Goal: Check status

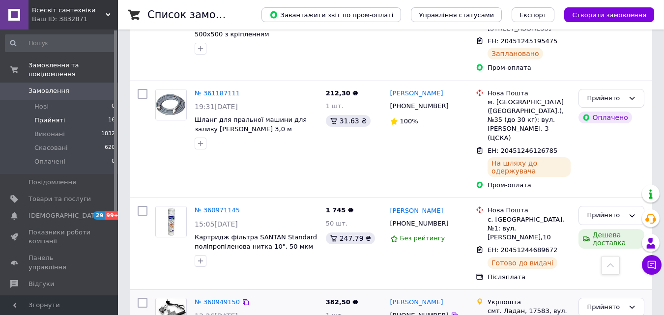
scroll to position [1277, 0]
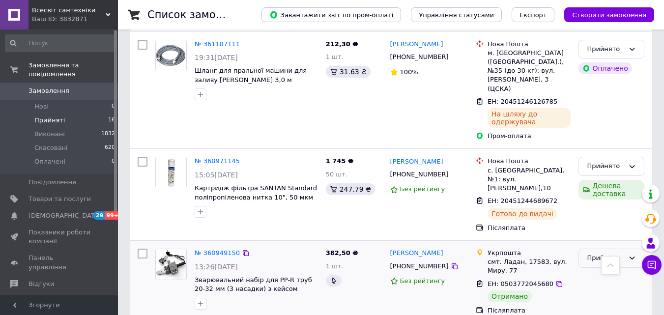
click at [624, 249] on div "Прийнято" at bounding box center [611, 258] width 66 height 19
click at [612, 270] on li "Виконано" at bounding box center [611, 279] width 65 height 18
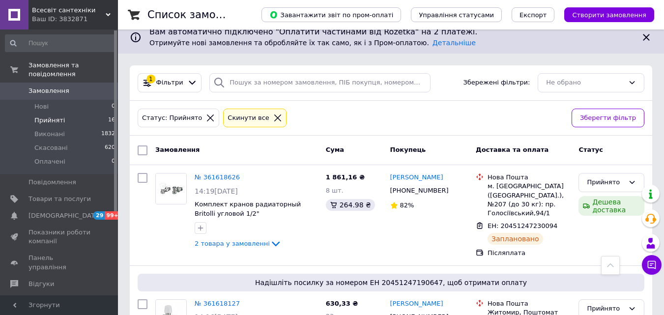
scroll to position [0, 0]
